Goal: Transaction & Acquisition: Subscribe to service/newsletter

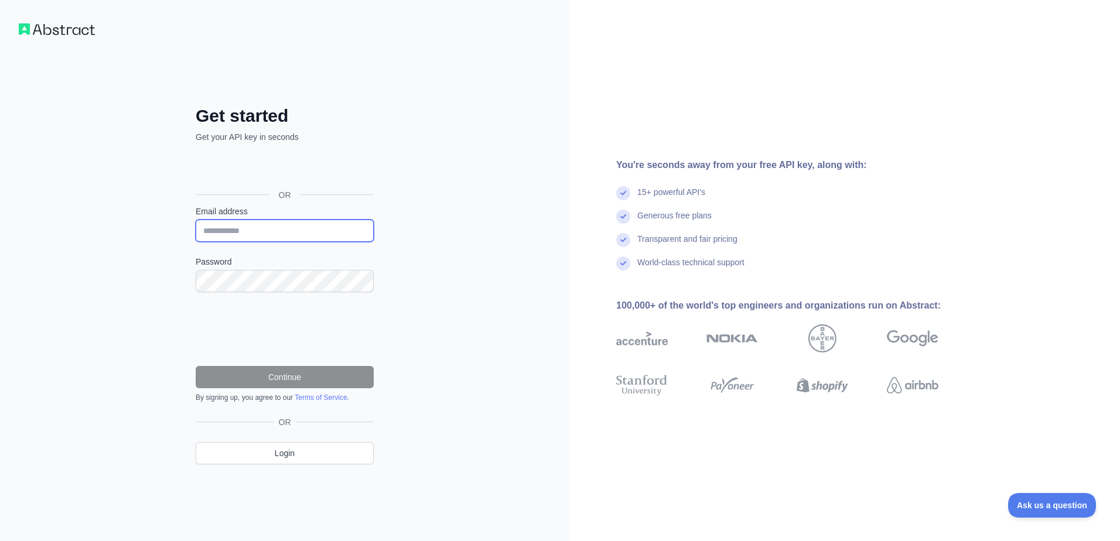
click at [308, 227] on input "Email address" at bounding box center [285, 231] width 178 height 22
type input "**********"
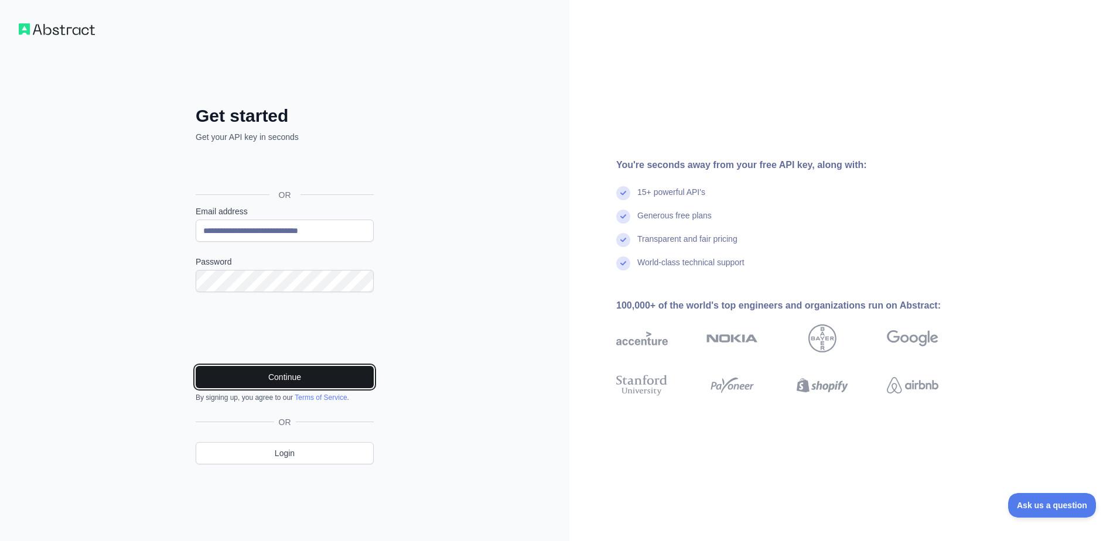
click at [331, 376] on button "Continue" at bounding box center [285, 377] width 178 height 22
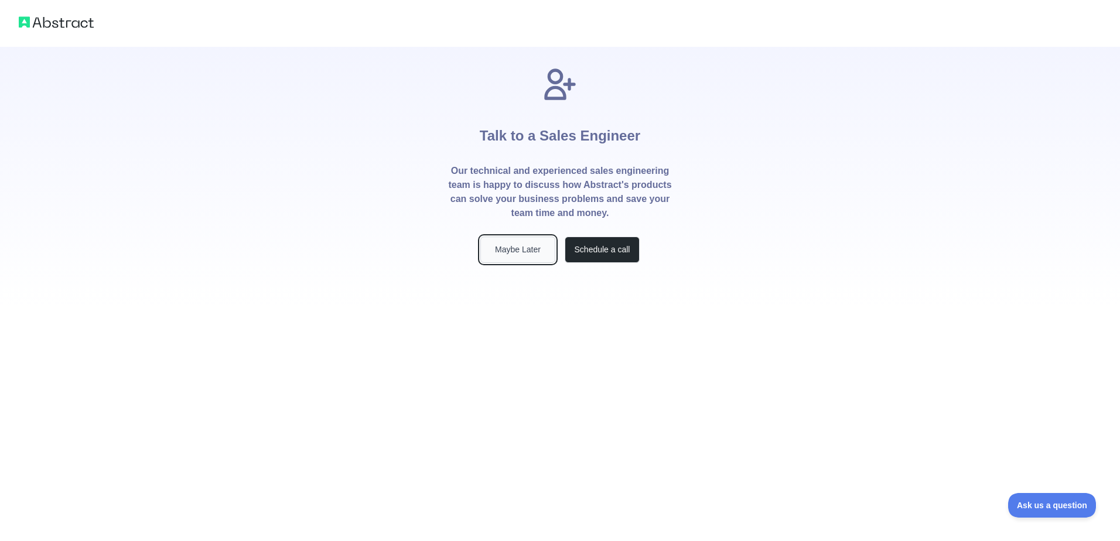
click at [531, 251] on button "Maybe Later" at bounding box center [517, 250] width 75 height 26
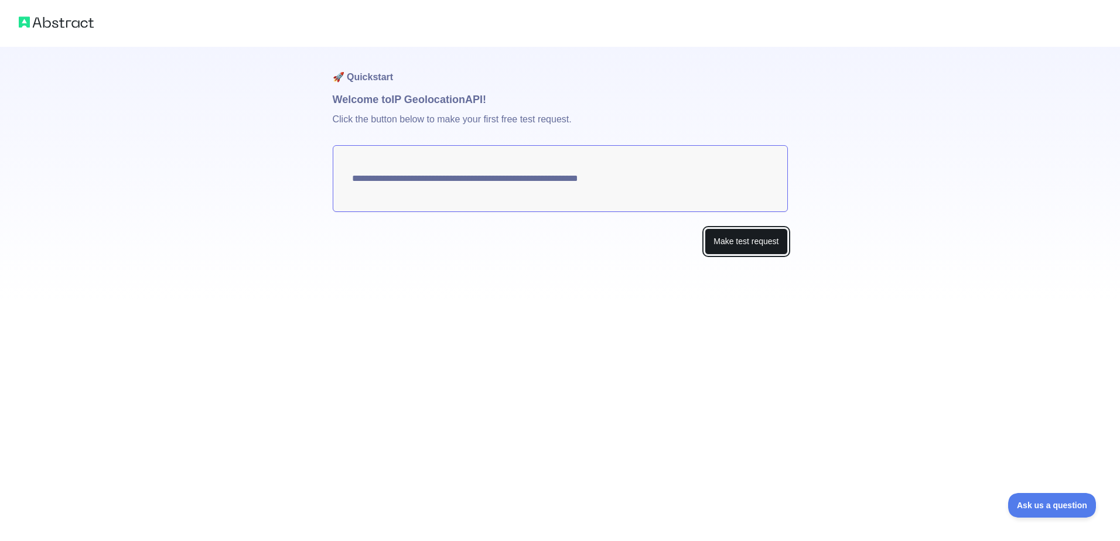
click at [740, 244] on button "Make test request" at bounding box center [746, 241] width 83 height 26
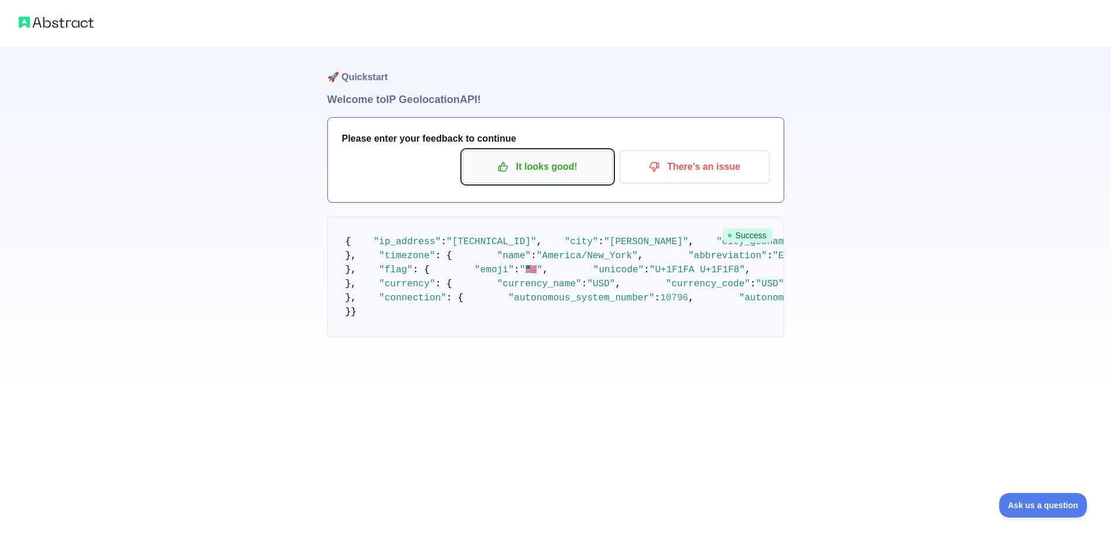
click at [528, 170] on p "It looks good!" at bounding box center [538, 167] width 132 height 20
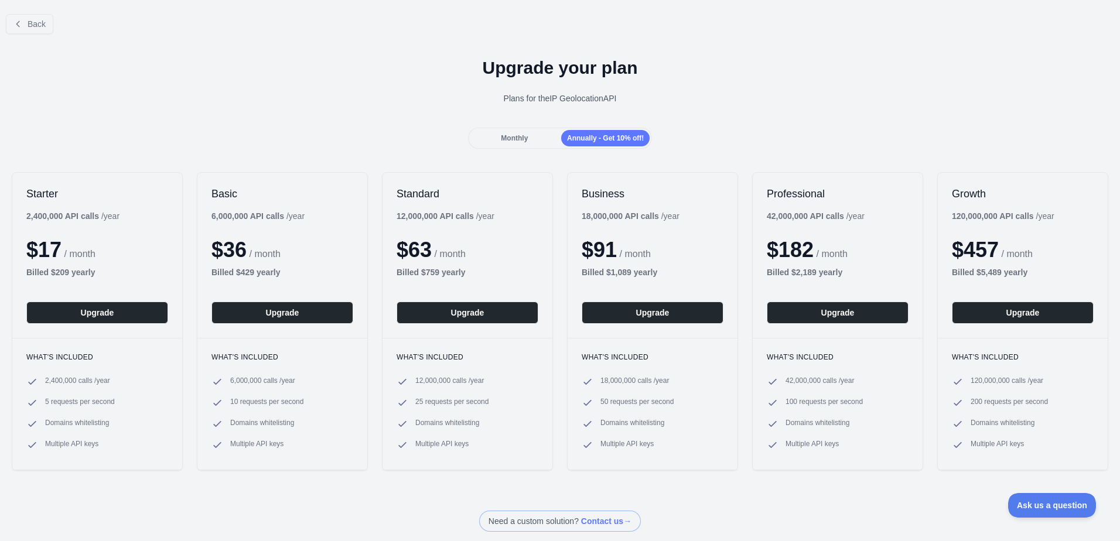
click at [519, 141] on span "Monthly" at bounding box center [514, 138] width 27 height 8
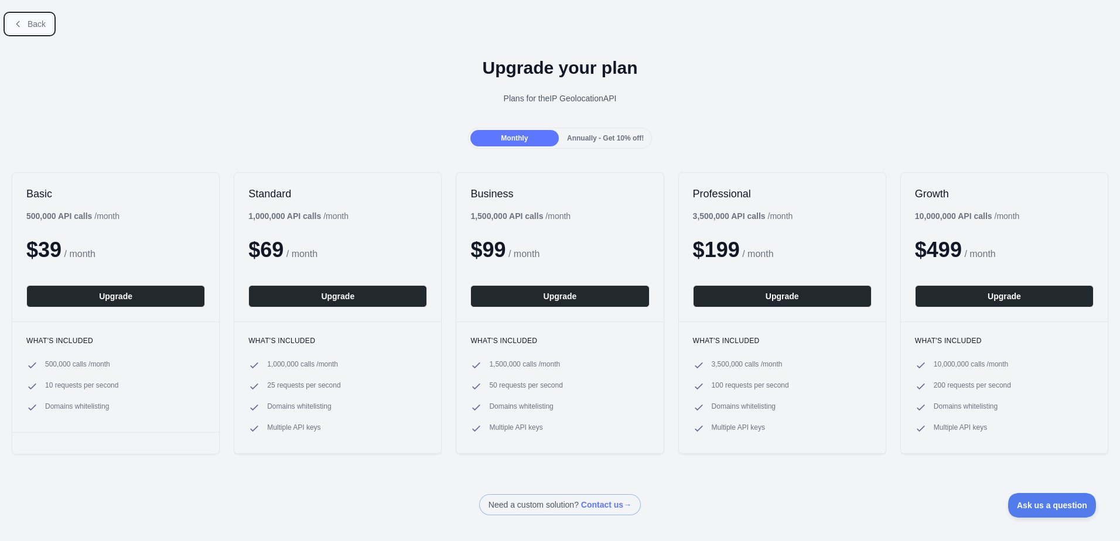
click at [28, 28] on span "Back" at bounding box center [37, 23] width 18 height 9
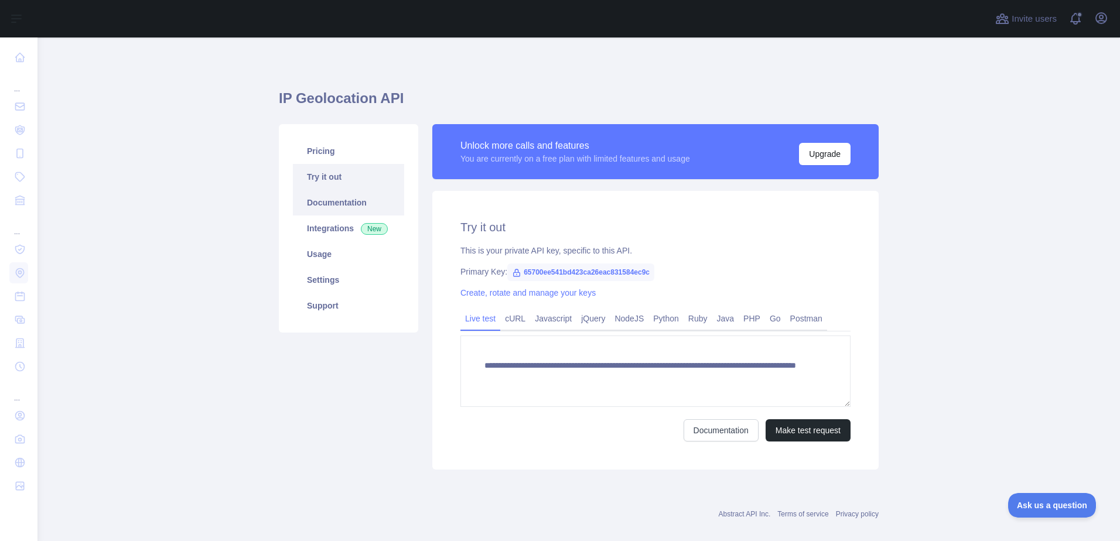
click at [337, 200] on link "Documentation" at bounding box center [348, 203] width 111 height 26
